Goal: Entertainment & Leisure: Consume media (video, audio)

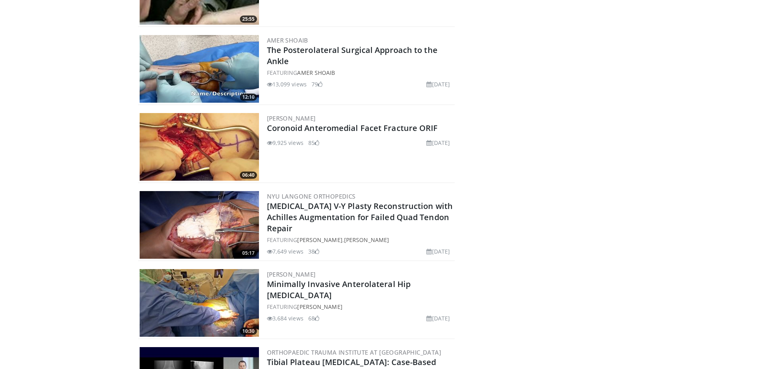
scroll to position [408, 0]
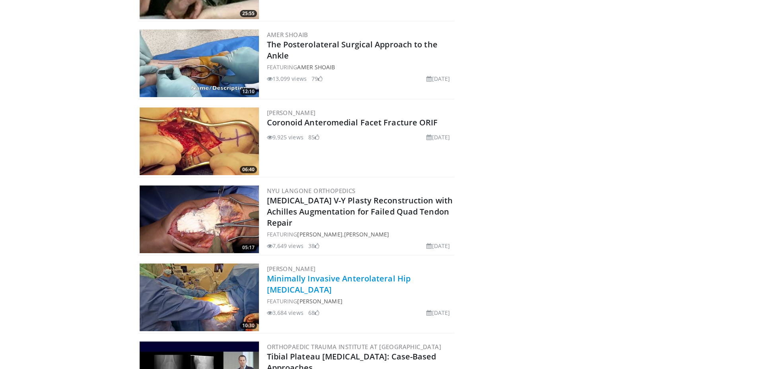
click at [329, 277] on link "Minimally Invasive Anterolateral Hip [MEDICAL_DATA]" at bounding box center [339, 284] width 144 height 22
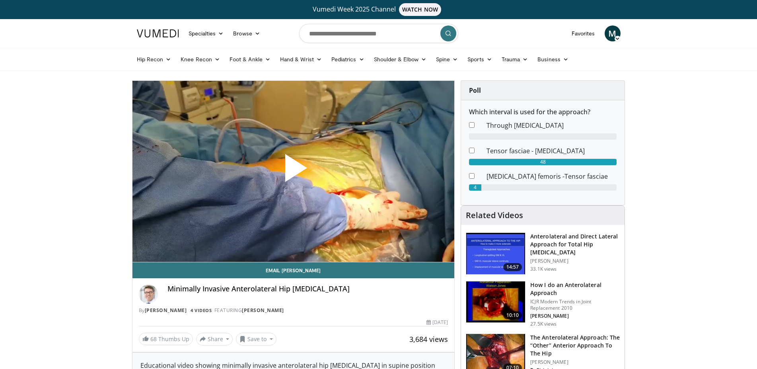
click at [293, 171] on span "Video Player" at bounding box center [293, 171] width 0 height 0
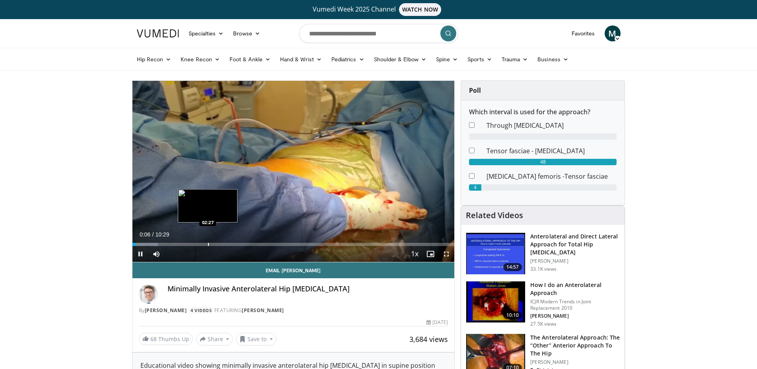
click at [207, 243] on div "Loaded : 7.92% 00:06 02:27" at bounding box center [293, 244] width 322 height 3
click at [187, 244] on div "02:28" at bounding box center [170, 244] width 76 height 3
click at [207, 243] on div "Loaded : 23.82% 01:47 02:26" at bounding box center [293, 244] width 322 height 3
click at [232, 244] on div "Loaded : 33.28% 02:27 03:15" at bounding box center [293, 244] width 322 height 3
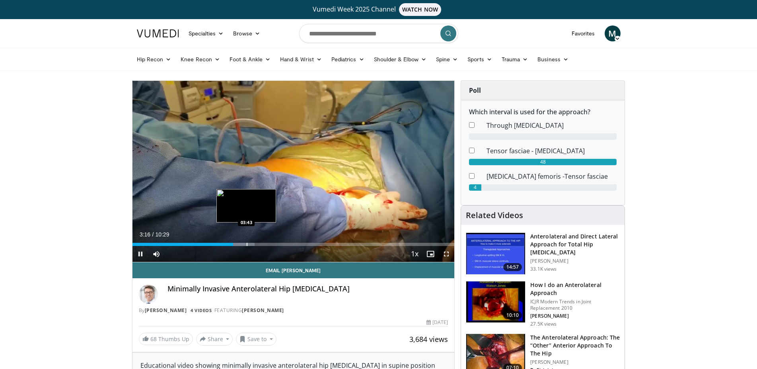
click at [246, 244] on div "Loaded : 38.04% 03:16 03:43" at bounding box center [293, 244] width 322 height 3
click at [445, 253] on span "Video Player" at bounding box center [446, 254] width 16 height 16
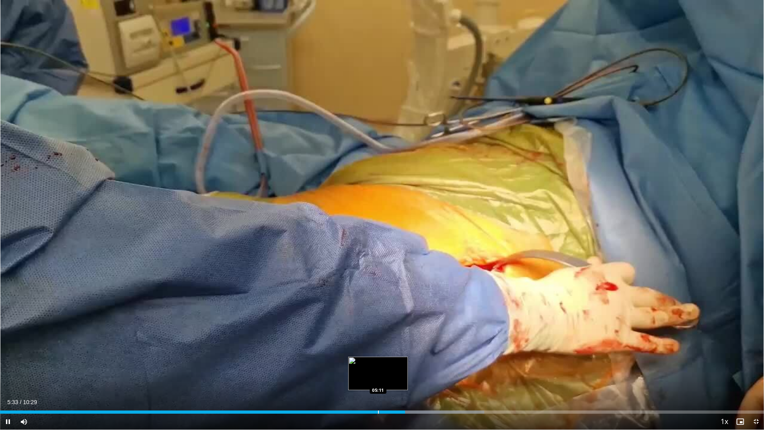
click at [377, 368] on div "05:33" at bounding box center [202, 411] width 405 height 3
click at [345, 368] on div "Progress Bar" at bounding box center [345, 411] width 1 height 3
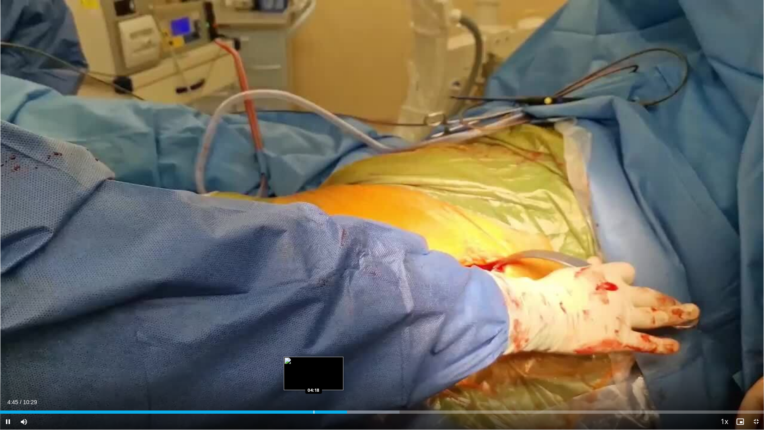
click at [313, 368] on div "Loaded : 52.31% 04:45 04:18" at bounding box center [382, 411] width 764 height 3
click at [288, 368] on div "04:19" at bounding box center [157, 411] width 315 height 3
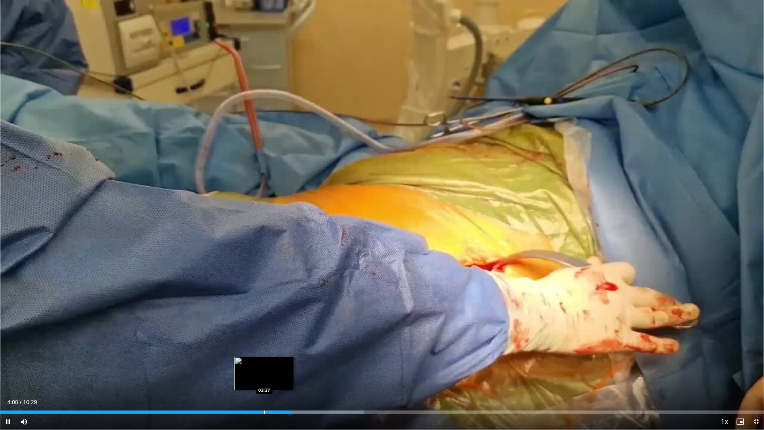
click at [264, 368] on div "Loaded : 47.63% 04:00 03:37" at bounding box center [382, 411] width 764 height 3
click at [275, 368] on div "Progress Bar" at bounding box center [297, 411] width 84 height 3
click at [282, 368] on div "Progress Bar" at bounding box center [282, 411] width 1 height 3
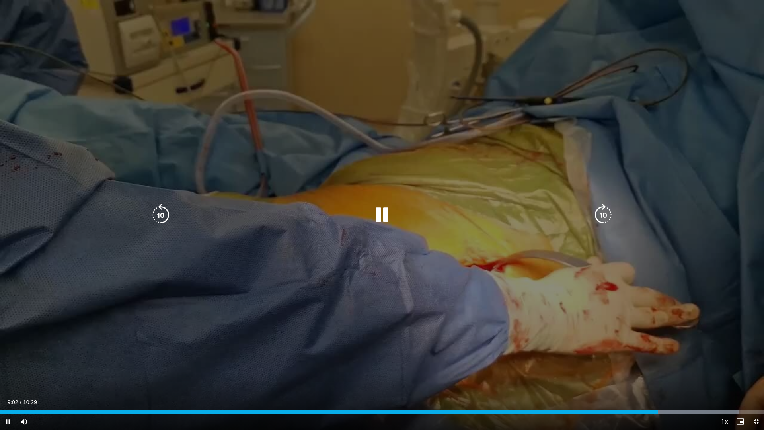
click at [381, 214] on icon "Video Player" at bounding box center [382, 215] width 22 height 22
